Goal: Information Seeking & Learning: Learn about a topic

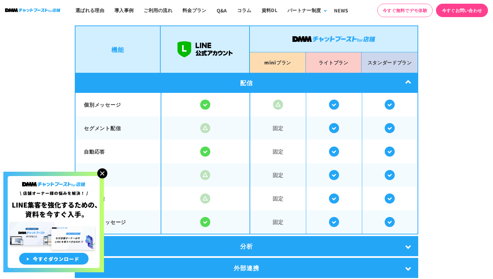
scroll to position [1157, 0]
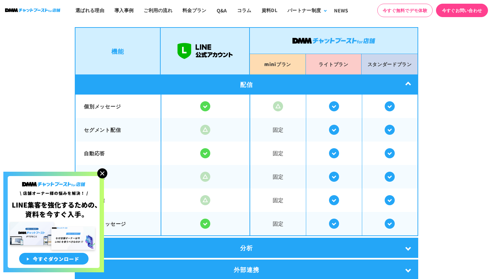
click at [338, 102] on img at bounding box center [334, 106] width 10 height 10
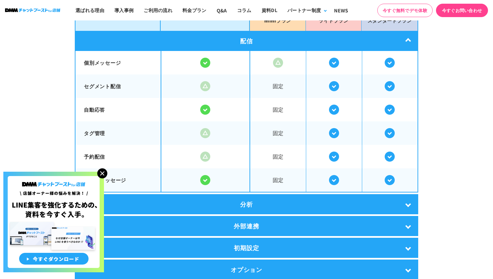
scroll to position [1222, 0]
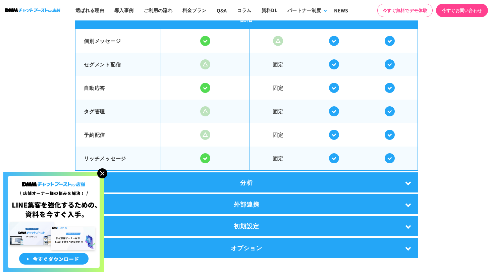
click at [305, 182] on div "分析" at bounding box center [246, 182] width 343 height 20
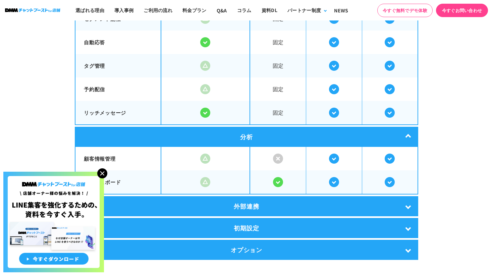
scroll to position [1296, 0]
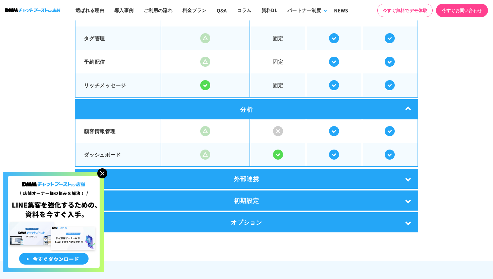
click at [305, 182] on div "外部連携" at bounding box center [246, 179] width 343 height 20
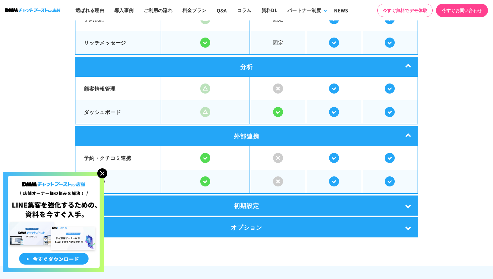
scroll to position [1366, 0]
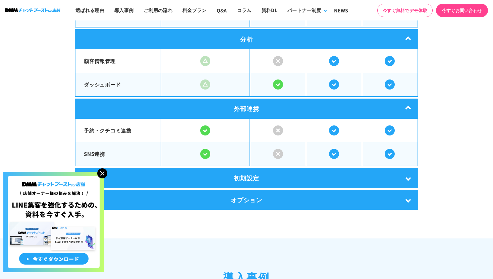
click at [302, 180] on div "初期設定" at bounding box center [246, 178] width 343 height 20
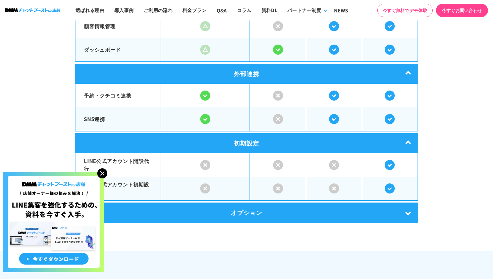
scroll to position [1434, 0]
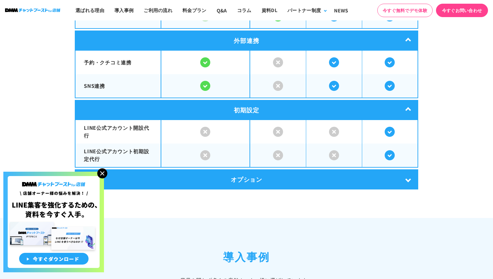
click at [302, 180] on div "オプション" at bounding box center [246, 179] width 343 height 20
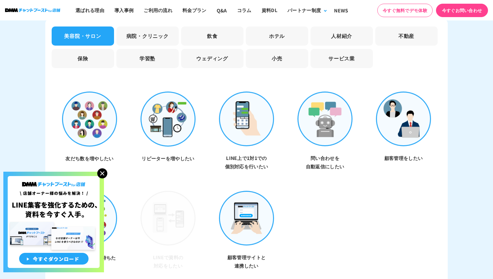
scroll to position [2118, 0]
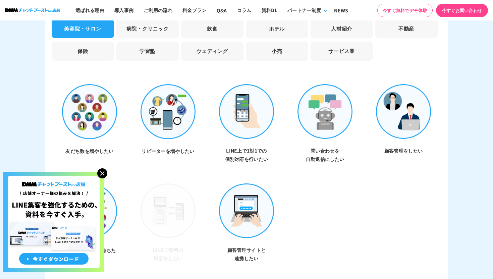
click at [139, 23] on li "病院・クリニック" at bounding box center [147, 28] width 62 height 19
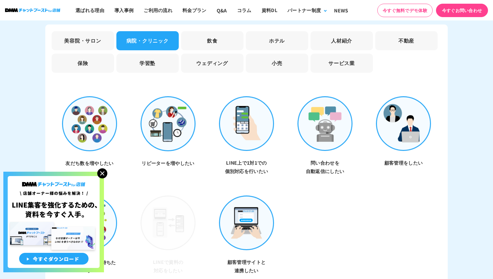
scroll to position [2100, 0]
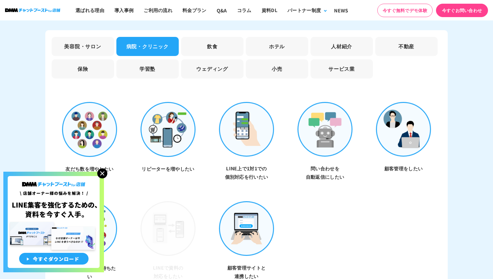
click at [99, 37] on li "美容院・サロン" at bounding box center [83, 46] width 62 height 19
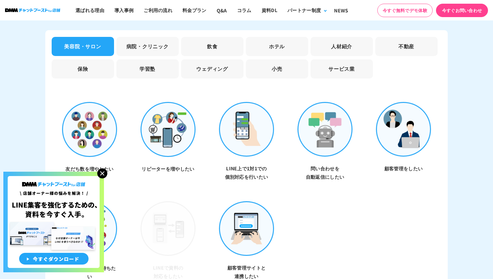
click at [95, 109] on img at bounding box center [89, 129] width 55 height 55
click at [92, 127] on img at bounding box center [89, 129] width 55 height 55
click at [149, 37] on li "病院・クリニック" at bounding box center [147, 46] width 62 height 19
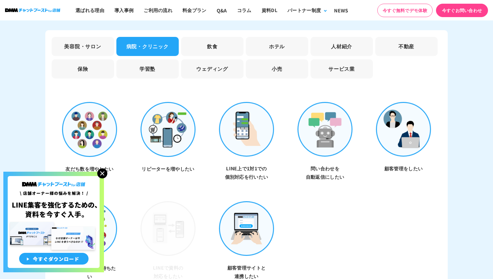
click at [208, 37] on li "飲食" at bounding box center [212, 46] width 62 height 19
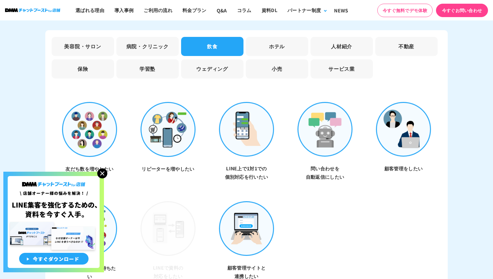
click at [264, 39] on li "ホテル" at bounding box center [277, 46] width 62 height 19
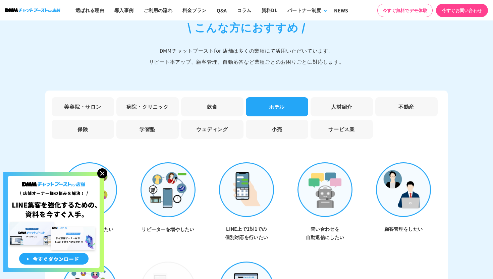
scroll to position [2036, 0]
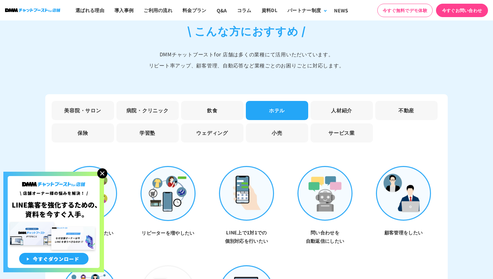
click at [330, 101] on li "人材紹介" at bounding box center [342, 110] width 62 height 19
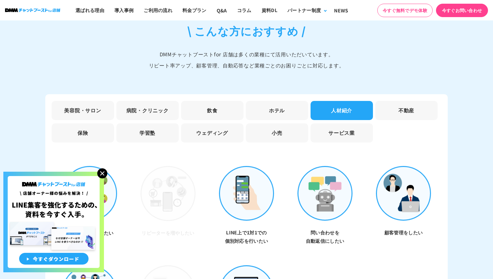
click at [395, 101] on li "不動産" at bounding box center [406, 110] width 62 height 19
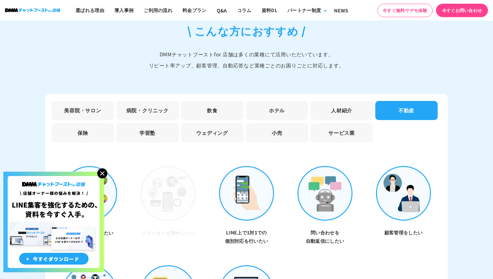
click at [372, 114] on ul "美容院・サロン 病院・クリニック 飲食 ホテル 人材紹介 不動産 保険 学習塾 ウェディング 小売 サービス業" at bounding box center [246, 123] width 392 height 45
click at [353, 127] on li "サービス業" at bounding box center [342, 132] width 62 height 19
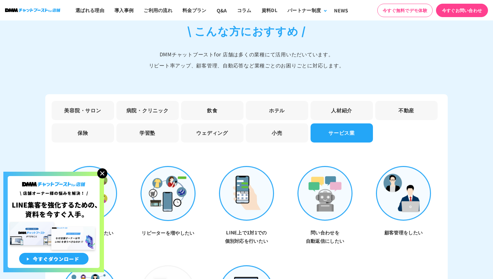
click at [285, 129] on li "小売" at bounding box center [277, 132] width 62 height 19
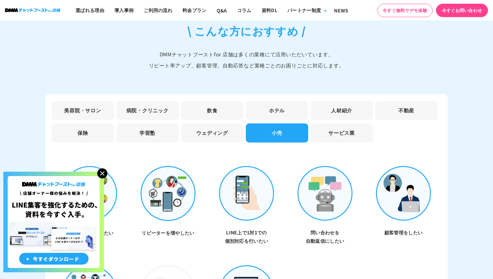
click at [204, 132] on li "ウェディング" at bounding box center [212, 132] width 62 height 19
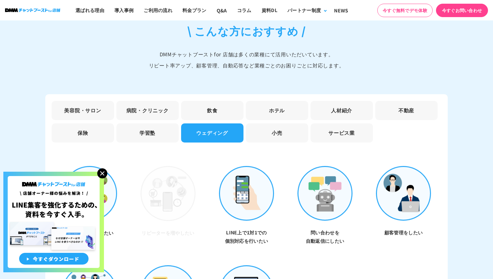
click at [163, 134] on li "学習塾" at bounding box center [147, 132] width 62 height 19
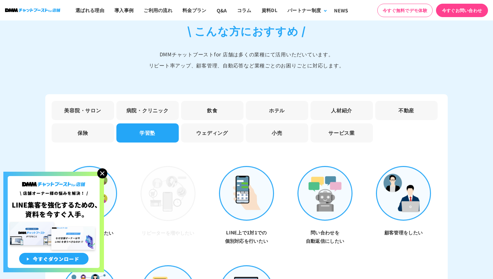
click at [107, 134] on li "保険" at bounding box center [83, 132] width 62 height 19
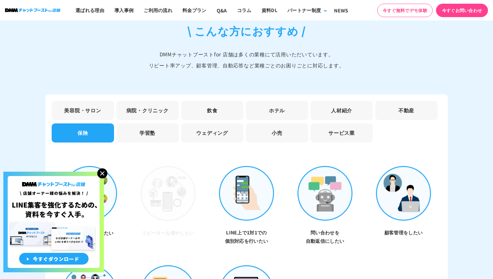
click at [97, 108] on li "美容院・サロン" at bounding box center [83, 110] width 62 height 19
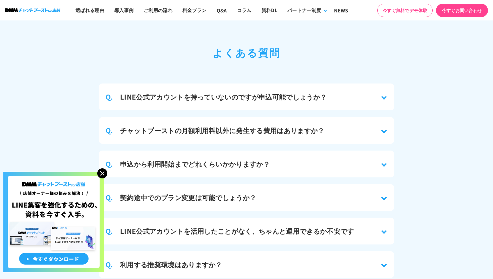
scroll to position [3100, 0]
click at [103, 173] on img at bounding box center [102, 173] width 10 height 10
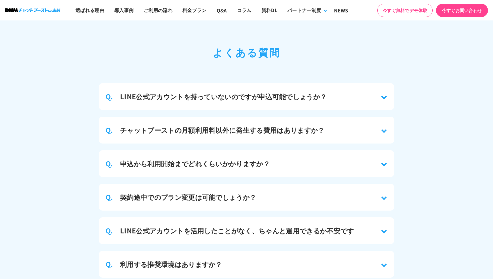
click at [167, 92] on h3 "LINE公式アカウントを持っていないのですが申込可能でしょうか？" at bounding box center [223, 97] width 207 height 10
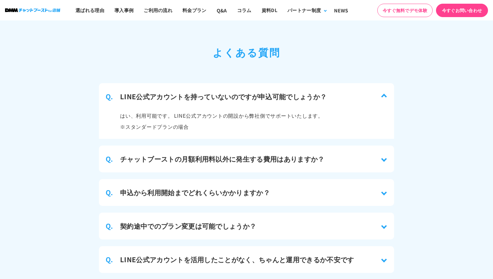
click at [157, 154] on h3 "チャットブーストの月額利用料以外に発生する費用はありますか？" at bounding box center [222, 159] width 205 height 10
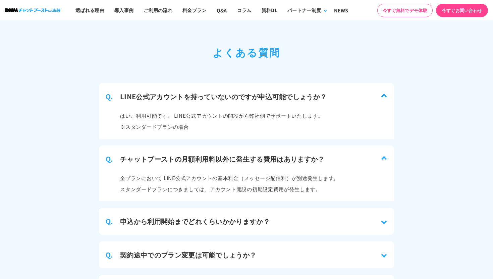
drag, startPoint x: 121, startPoint y: 108, endPoint x: 197, endPoint y: 117, distance: 76.6
click at [197, 117] on p "はい、利用可能です。 LINE公式アカウントの開設から弊社側でサポートいたします。 ※スタンダードプランの場合" at bounding box center [221, 121] width 203 height 22
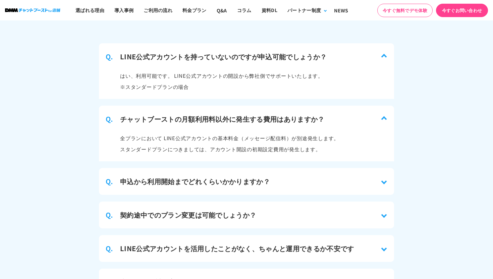
scroll to position [3160, 0]
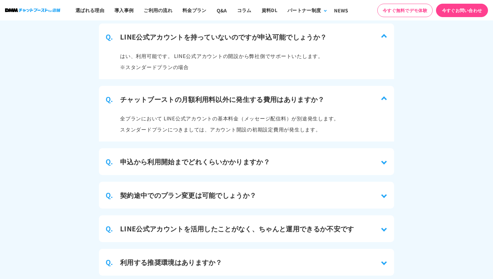
drag, startPoint x: 117, startPoint y: 111, endPoint x: 314, endPoint y: 125, distance: 197.1
click at [314, 125] on div "全プランにおいて LINE公式アカウントの基本料金（メッセージ配信料）が別途発生します。 スタンダードプランにつきましては、アカウント開設の初期設定費用が発生…" at bounding box center [246, 127] width 295 height 29
click at [256, 158] on h3 "申込から利用開始までどれくらいかかりますか？" at bounding box center [195, 162] width 150 height 10
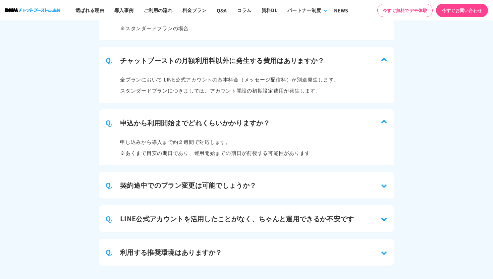
scroll to position [3240, 0]
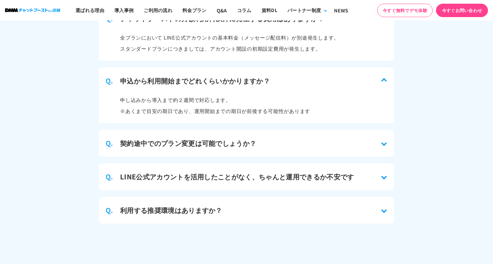
click at [238, 140] on h3 "契約途中でのプラン変更は可能でしょうか？" at bounding box center [188, 143] width 136 height 10
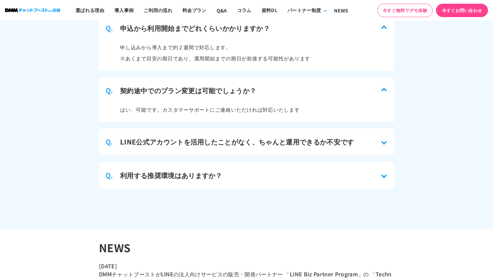
scroll to position [3331, 0]
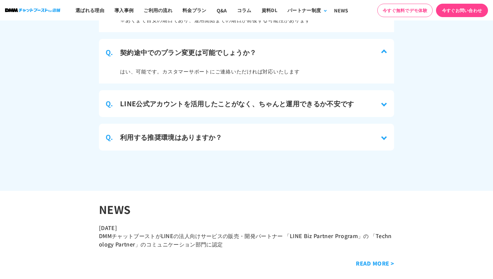
click at [226, 102] on div "Q. LINE公式アカウントを活用したことがなく、ちゃんと運用できるか不安です" at bounding box center [246, 103] width 295 height 27
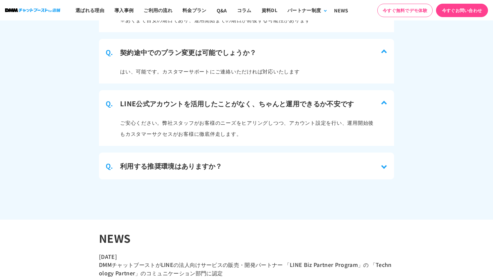
click at [205, 153] on div "Q. 利用する推奨環境はありますか？" at bounding box center [246, 166] width 295 height 27
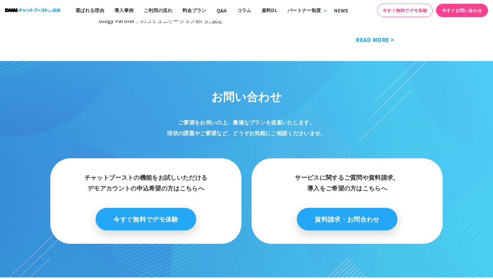
scroll to position [3958, 0]
